Goal: Find specific fact: Find specific fact

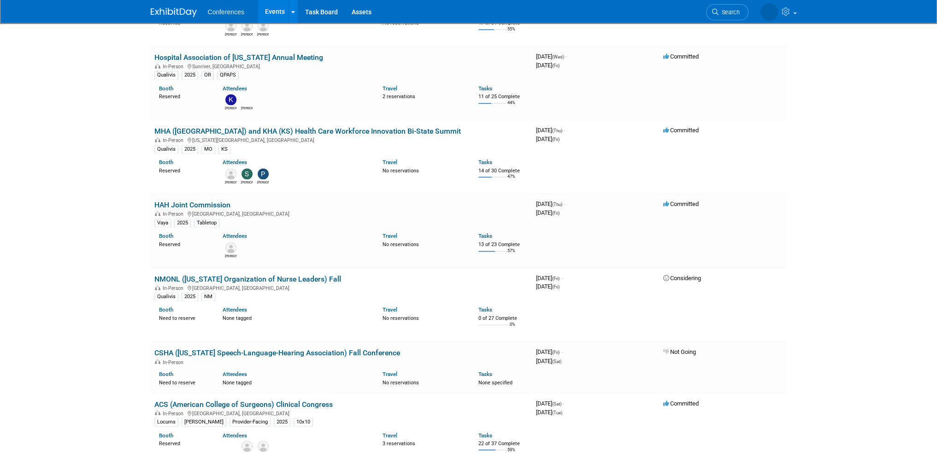
scroll to position [1981, 0]
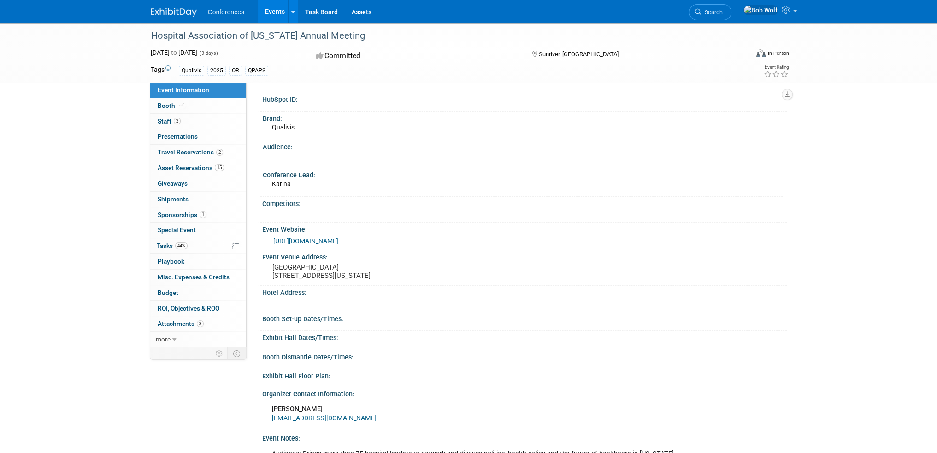
click at [290, 265] on pre "[GEOGRAPHIC_DATA] [STREET_ADDRESS][US_STATE]" at bounding box center [371, 271] width 198 height 17
drag, startPoint x: 290, startPoint y: 265, endPoint x: 338, endPoint y: 281, distance: 51.0
click at [338, 280] on pre "[GEOGRAPHIC_DATA] [STREET_ADDRESS][US_STATE]" at bounding box center [371, 271] width 198 height 17
copy pre "[GEOGRAPHIC_DATA] [STREET_ADDRESS][US_STATE]"
